Goal: Book appointment/travel/reservation

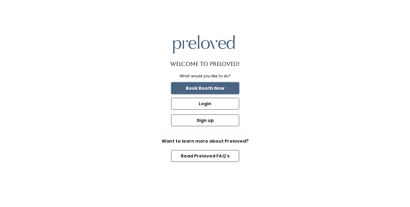
click at [218, 88] on button "Book Booth Now" at bounding box center [205, 88] width 68 height 12
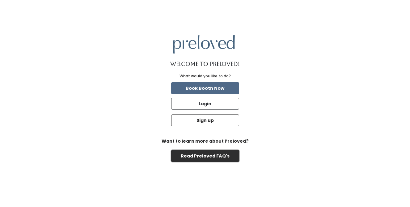
click at [200, 158] on button "Read Preloved FAQ's" at bounding box center [205, 156] width 68 height 12
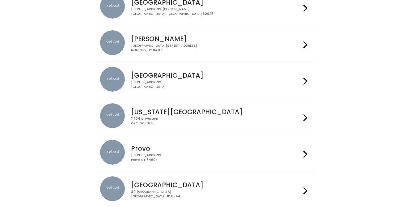
scroll to position [110, 0]
click at [223, 42] on h4 "Holladay" at bounding box center [216, 39] width 170 height 7
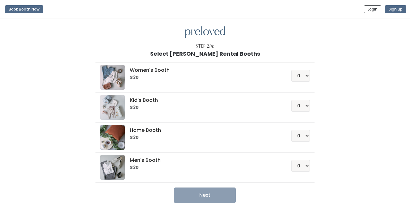
scroll to position [25, 0]
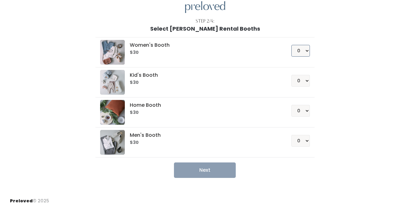
click at [298, 52] on select "0 1 2 3 4" at bounding box center [300, 51] width 19 height 12
select select "1"
click at [291, 45] on select "0 1 2 3 4" at bounding box center [300, 51] width 19 height 12
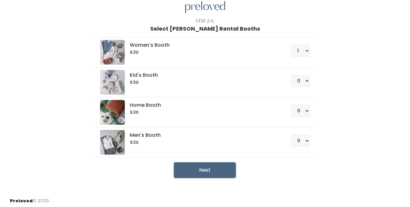
click at [208, 171] on button "Next" at bounding box center [205, 169] width 62 height 15
